Goal: Find specific page/section: Find specific page/section

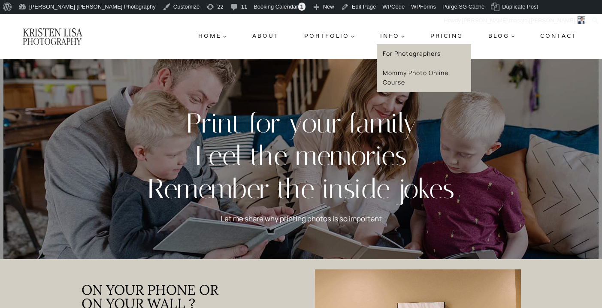
click at [403, 57] on link "For Photographers" at bounding box center [424, 53] width 94 height 19
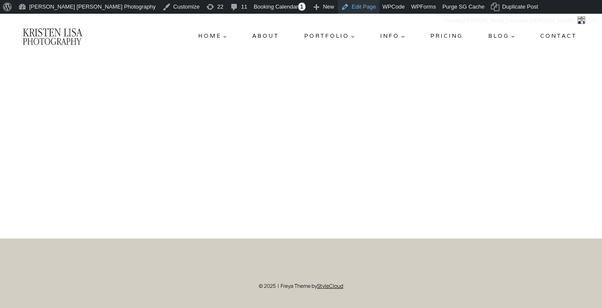
click at [338, 7] on link "Edit Page" at bounding box center [359, 7] width 42 height 14
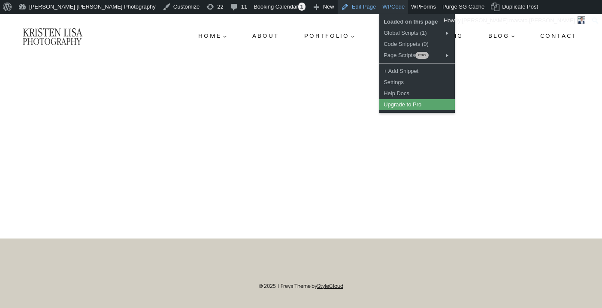
click at [338, 4] on link "Edit Page" at bounding box center [359, 7] width 42 height 14
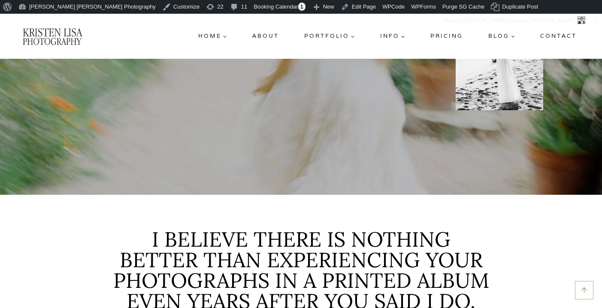
scroll to position [455, 0]
